Goal: Information Seeking & Learning: Learn about a topic

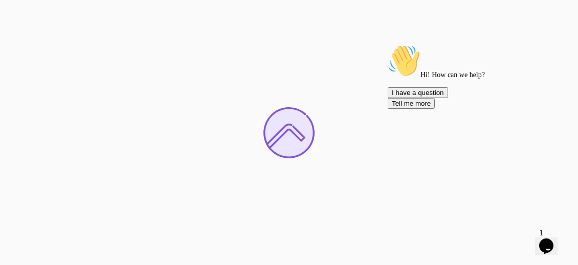
click at [388, 44] on icon "Chat attention grabber" at bounding box center [388, 44] width 0 height 0
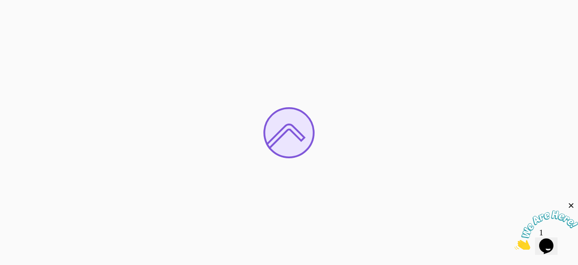
click at [568, 207] on icon "Close" at bounding box center [571, 205] width 9 height 9
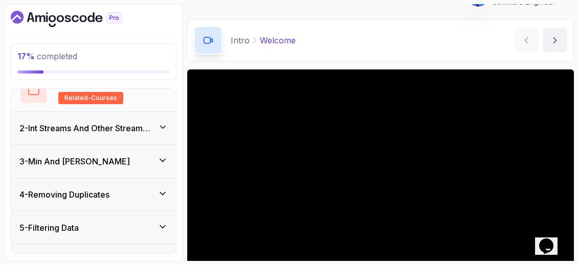
scroll to position [214, 0]
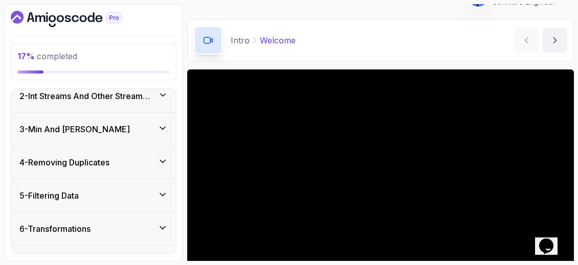
click at [138, 191] on div "5 - Filtering Data" at bounding box center [93, 196] width 148 height 12
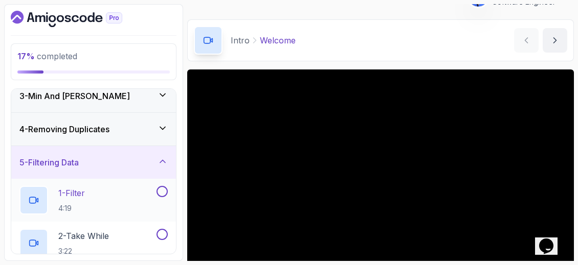
scroll to position [62, 0]
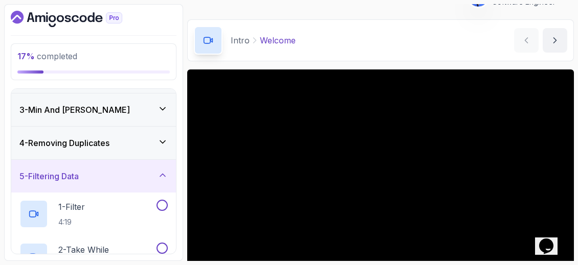
click at [152, 144] on div "4 - Removing Duplicates" at bounding box center [93, 143] width 148 height 12
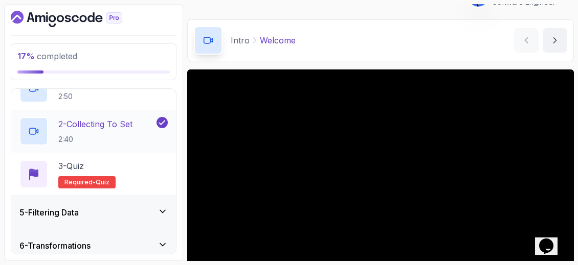
scroll to position [162, 0]
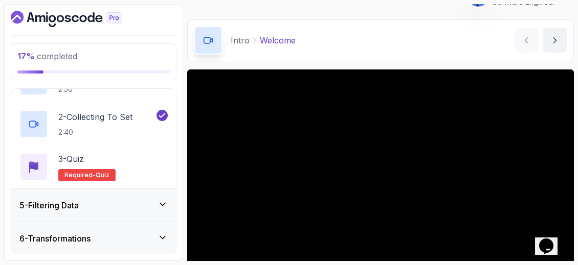
click at [92, 203] on div "5 - Filtering Data" at bounding box center [93, 205] width 148 height 12
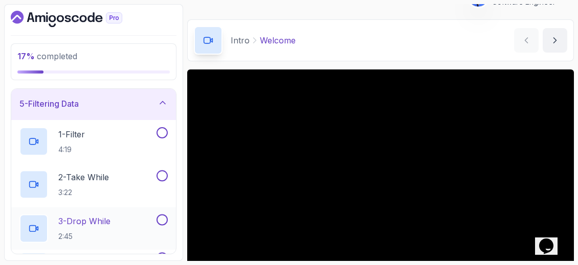
scroll to position [134, 0]
click at [89, 146] on div "1 - Filter 4:19" at bounding box center [86, 141] width 135 height 29
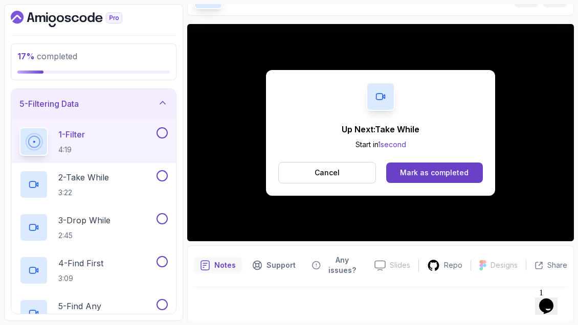
scroll to position [120, 0]
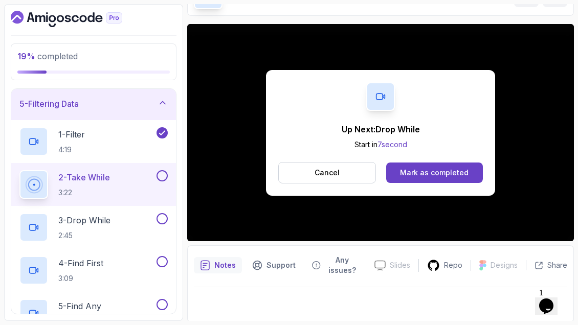
scroll to position [120, 0]
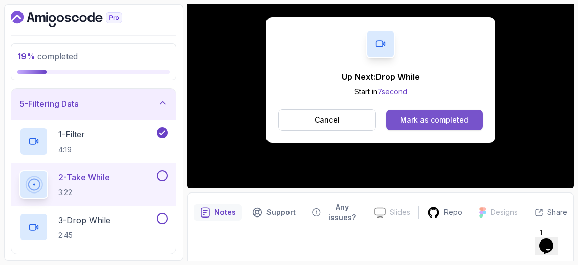
click at [447, 115] on div "Mark as completed" at bounding box center [434, 120] width 69 height 10
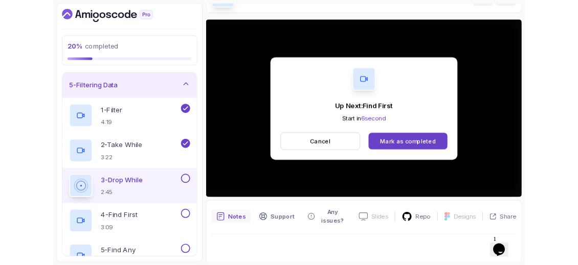
scroll to position [120, 0]
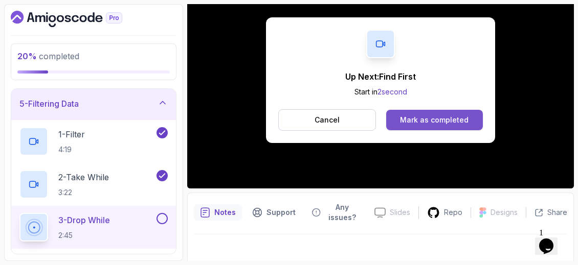
click at [456, 116] on div "Mark as completed" at bounding box center [434, 120] width 69 height 10
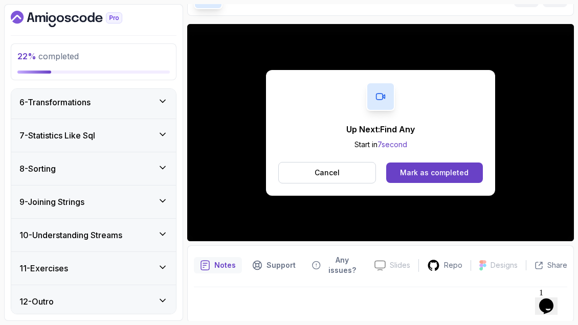
scroll to position [127, 0]
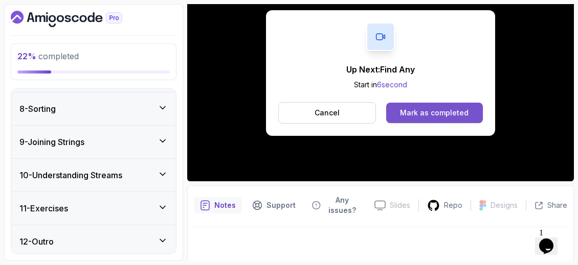
click at [438, 112] on div "Mark as completed" at bounding box center [434, 113] width 69 height 10
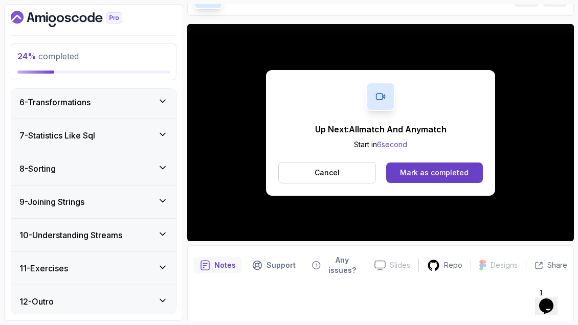
scroll to position [127, 0]
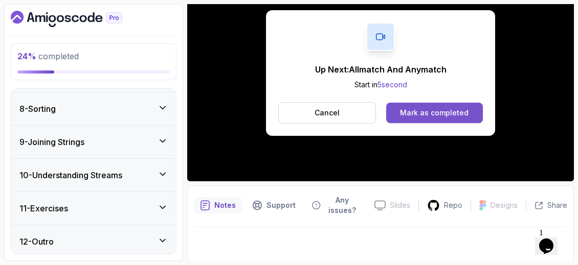
click at [436, 108] on div "Mark as completed" at bounding box center [434, 113] width 69 height 10
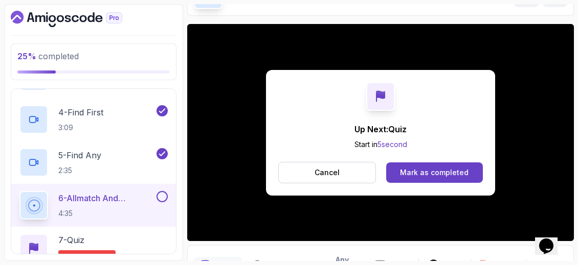
scroll to position [127, 0]
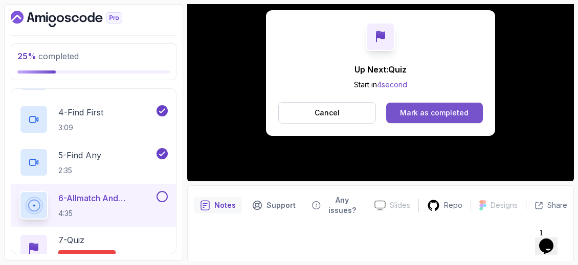
click at [457, 116] on div "Mark as completed" at bounding box center [434, 113] width 69 height 10
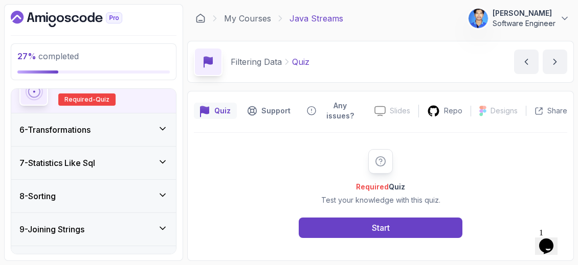
scroll to position [452, 0]
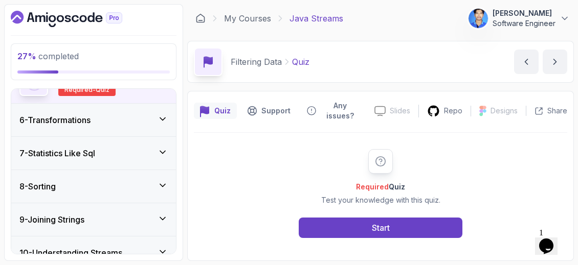
click at [155, 125] on div "6 - Transformations" at bounding box center [93, 120] width 165 height 33
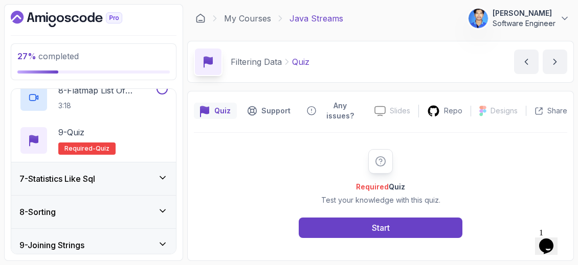
scroll to position [532, 0]
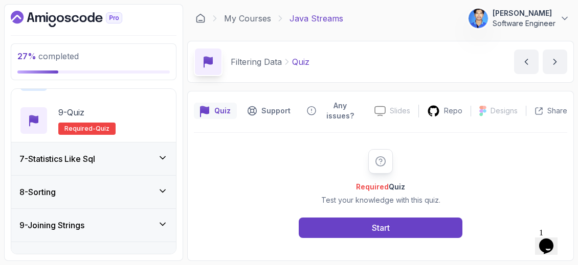
click at [149, 157] on div "7 - Statistics Like Sql" at bounding box center [93, 159] width 148 height 12
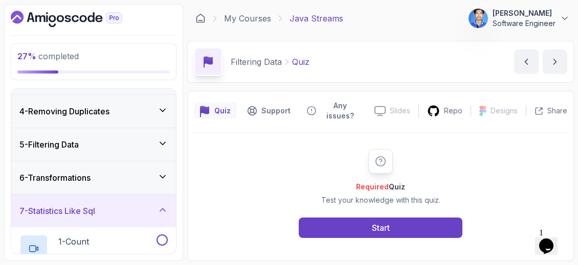
scroll to position [93, 0]
click at [144, 179] on div "6 - Transformations" at bounding box center [93, 178] width 148 height 12
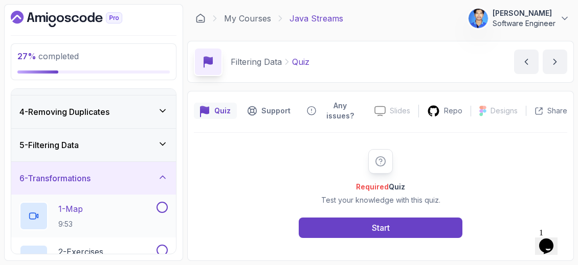
click at [125, 212] on div "1 - Map 9:53" at bounding box center [86, 216] width 135 height 29
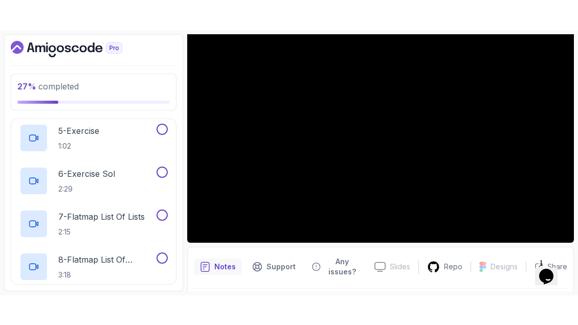
scroll to position [67, 0]
